Goal: Check status: Check status

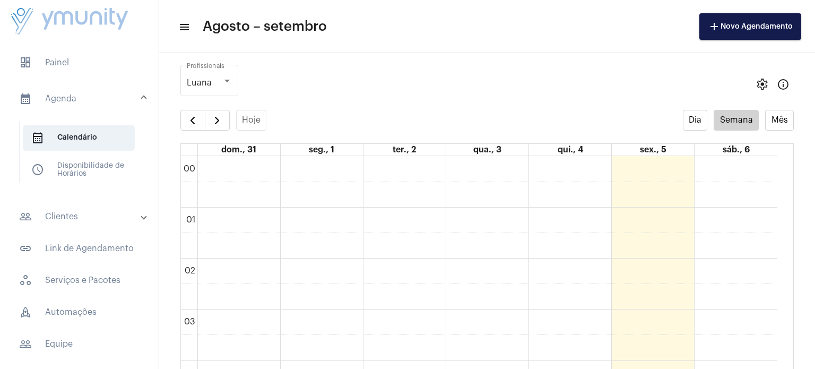
scroll to position [306, 0]
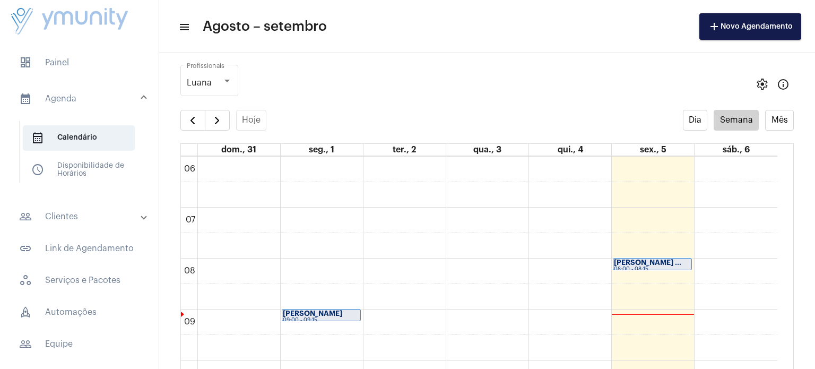
click at [650, 259] on strong "[PERSON_NAME] ..." at bounding box center [647, 262] width 67 height 7
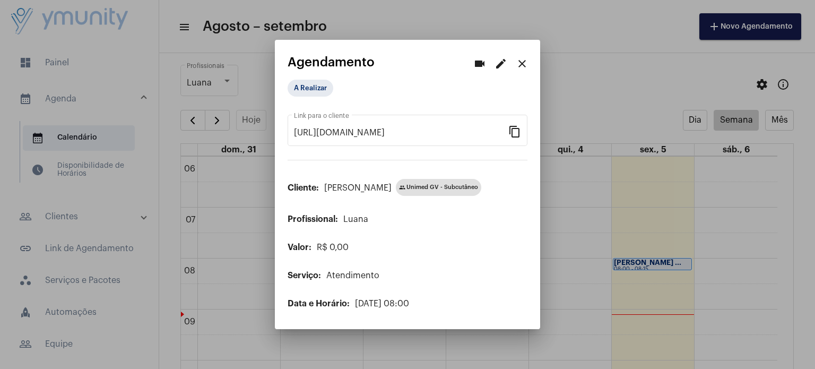
click at [526, 57] on mat-icon "close" at bounding box center [522, 63] width 13 height 13
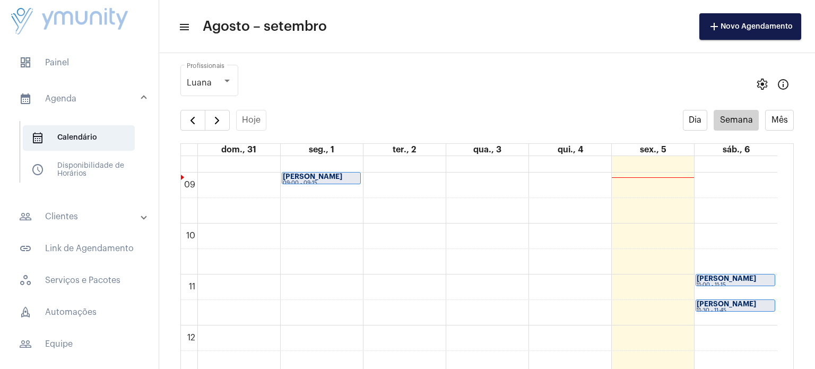
scroll to position [438, 0]
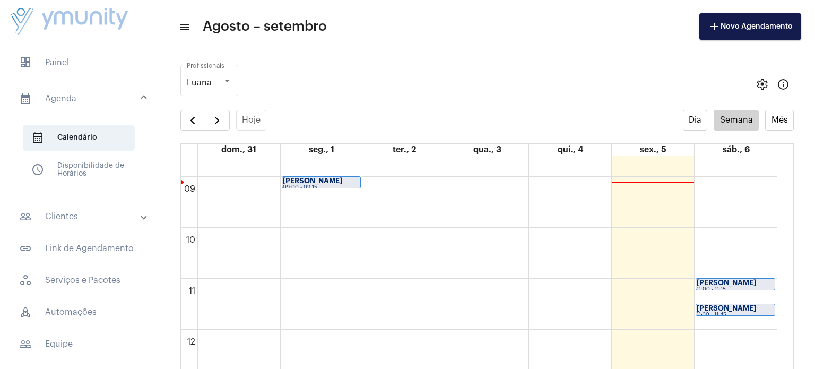
click at [726, 309] on strong "[PERSON_NAME]" at bounding box center [725, 307] width 59 height 7
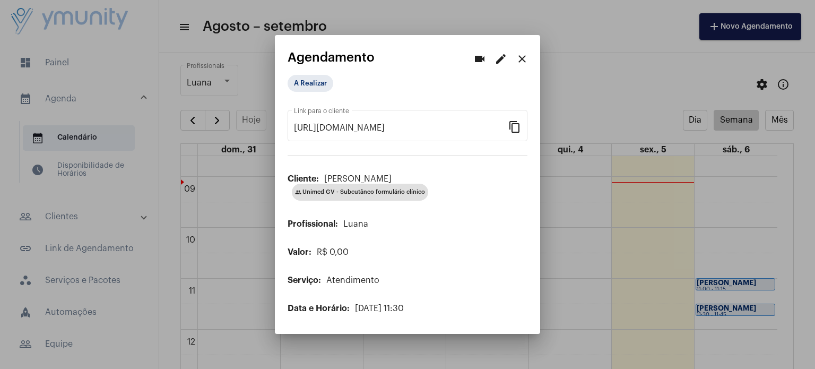
click at [521, 61] on mat-icon "close" at bounding box center [522, 59] width 13 height 13
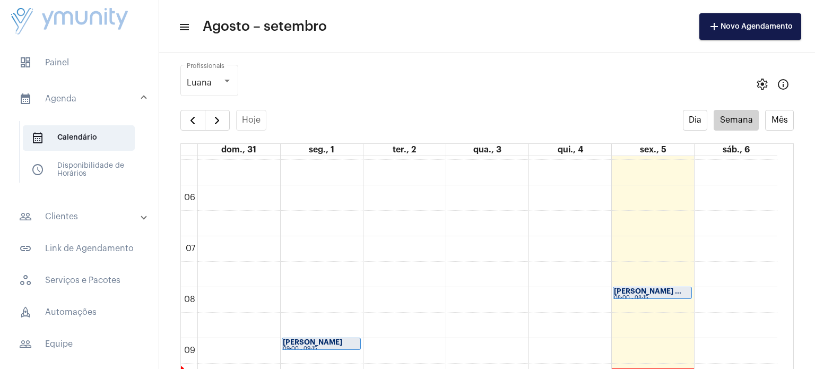
scroll to position [279, 0]
